Goal: Task Accomplishment & Management: Manage account settings

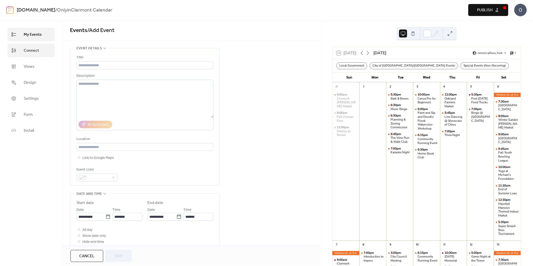
click at [25, 51] on span "Connect" at bounding box center [31, 51] width 15 height 6
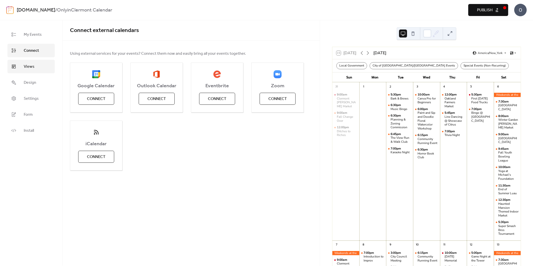
click at [29, 69] on span "Views" at bounding box center [29, 67] width 11 height 6
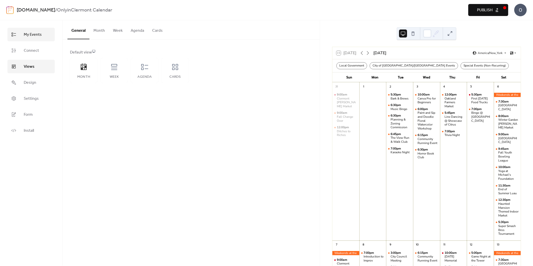
click at [30, 41] on link "My Events" at bounding box center [31, 35] width 47 height 14
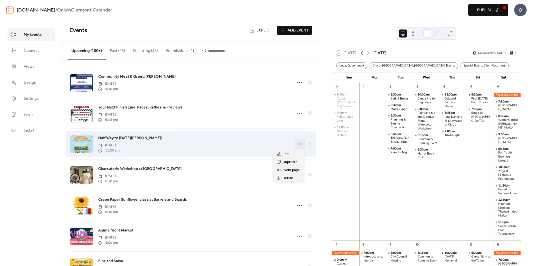
click at [299, 143] on icon at bounding box center [300, 144] width 8 height 8
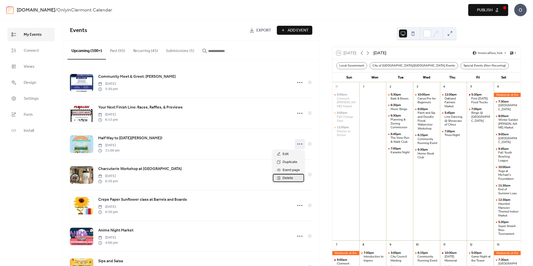
click at [287, 180] on span "Delete" at bounding box center [288, 178] width 11 height 6
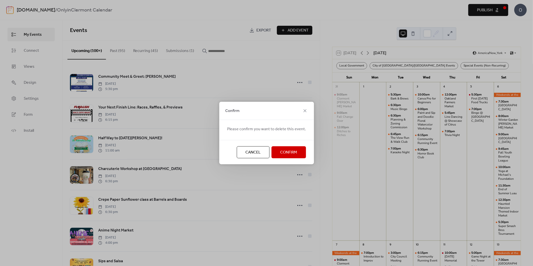
click at [288, 155] on span "Confirm" at bounding box center [288, 153] width 17 height 6
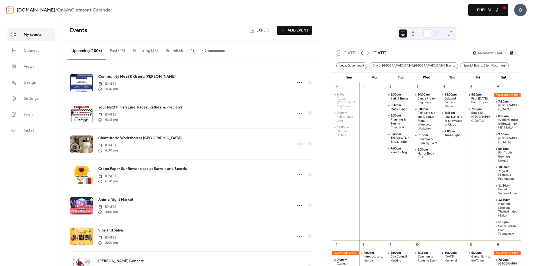
click at [473, 10] on button "Publish" at bounding box center [489, 10] width 40 height 12
